Goal: Task Accomplishment & Management: Manage account settings

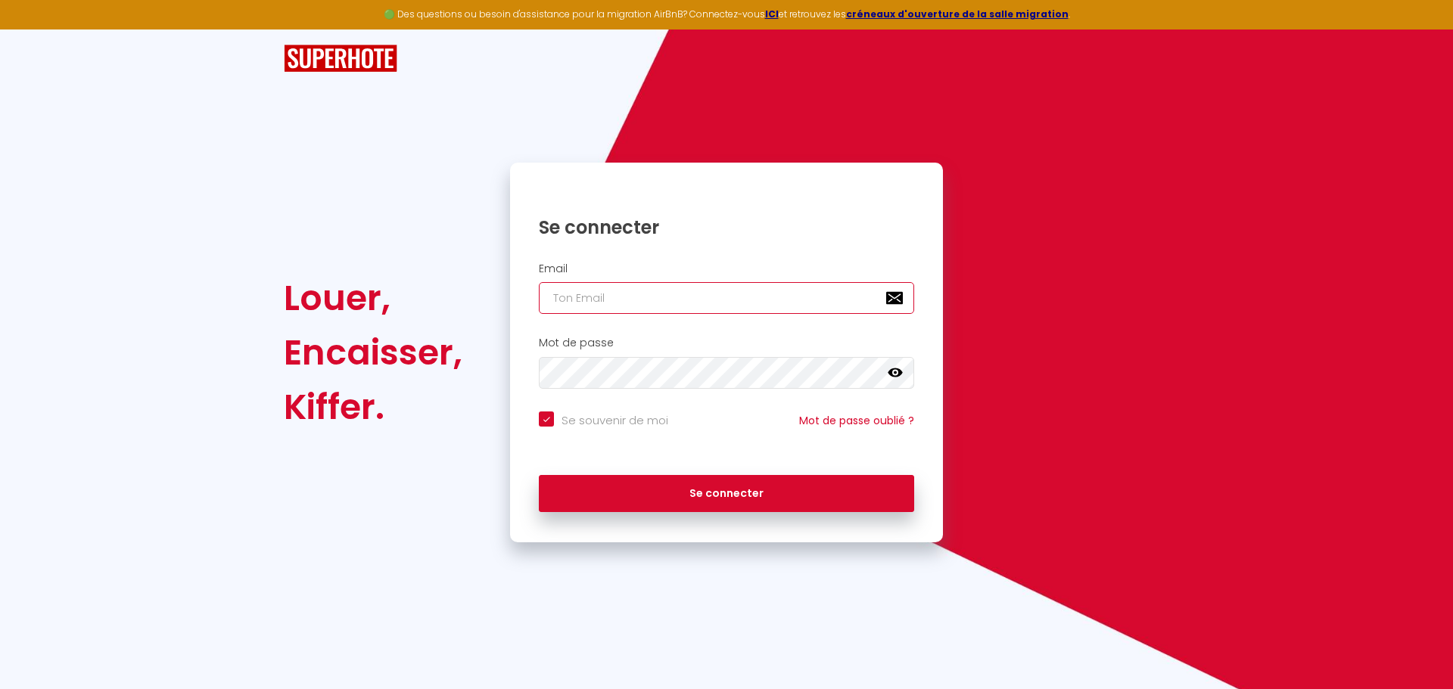
click at [670, 283] on input "email" at bounding box center [726, 298] width 375 height 32
type input "[EMAIL_ADDRESS][DOMAIN_NAME]"
click at [539, 475] on button "Se connecter" at bounding box center [726, 494] width 375 height 38
checkbox input "true"
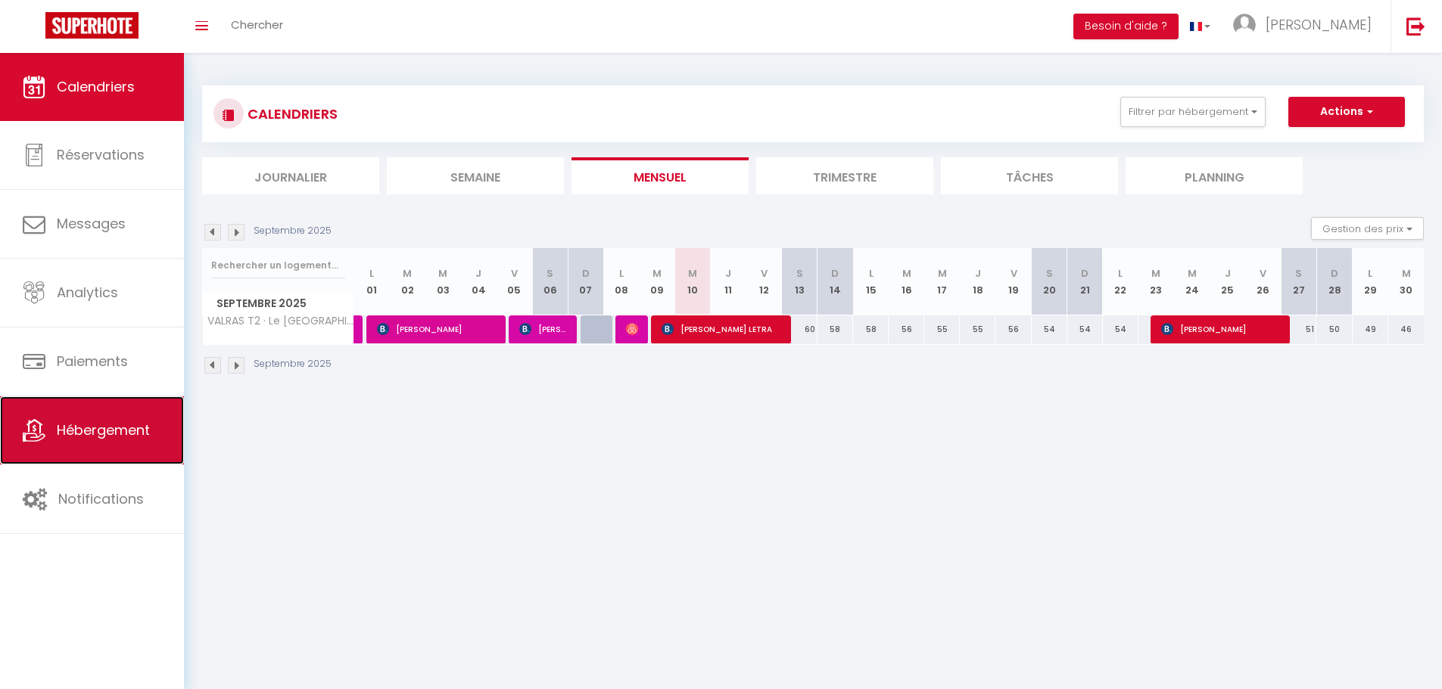
click at [86, 422] on span "Hébergement" at bounding box center [103, 430] width 93 height 19
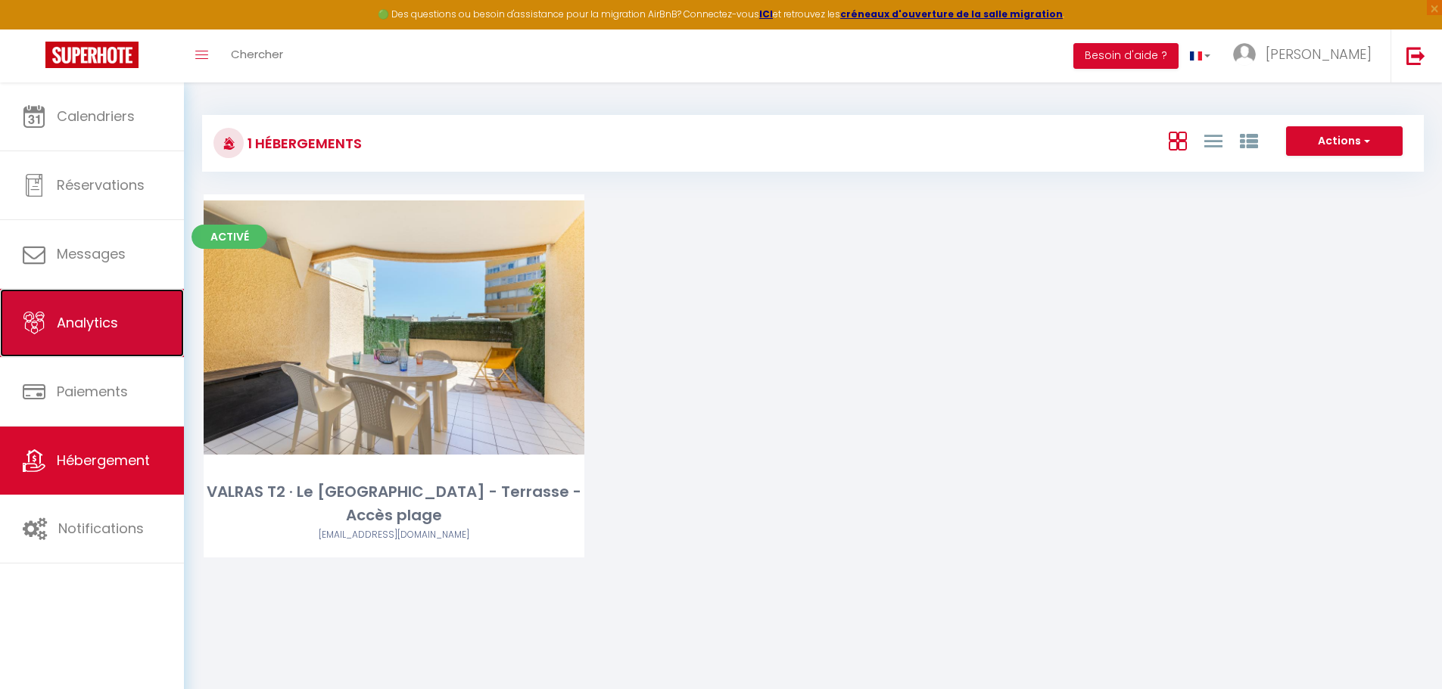
click at [95, 340] on link "Analytics" at bounding box center [92, 323] width 184 height 68
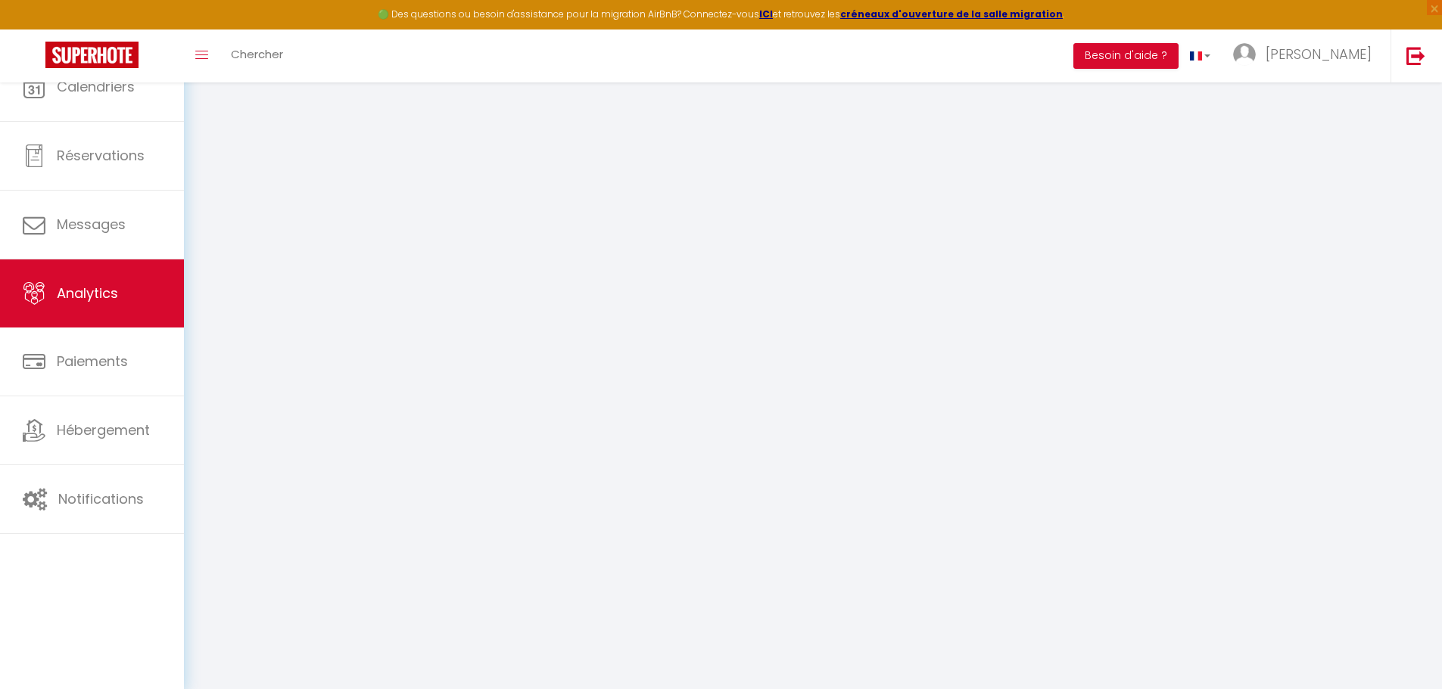
select select "2025"
select select "9"
